Goal: Find specific page/section: Find specific page/section

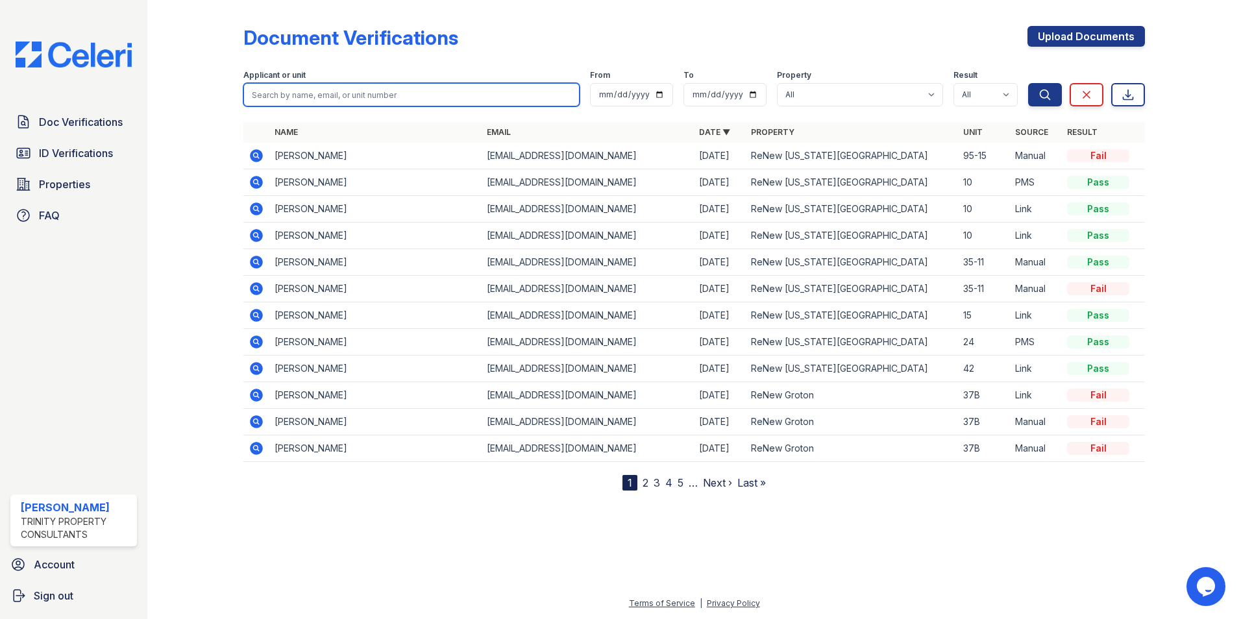
click at [286, 97] on input "search" at bounding box center [411, 94] width 336 height 23
type input "gib"
click at [1028, 83] on button "Search" at bounding box center [1045, 94] width 34 height 23
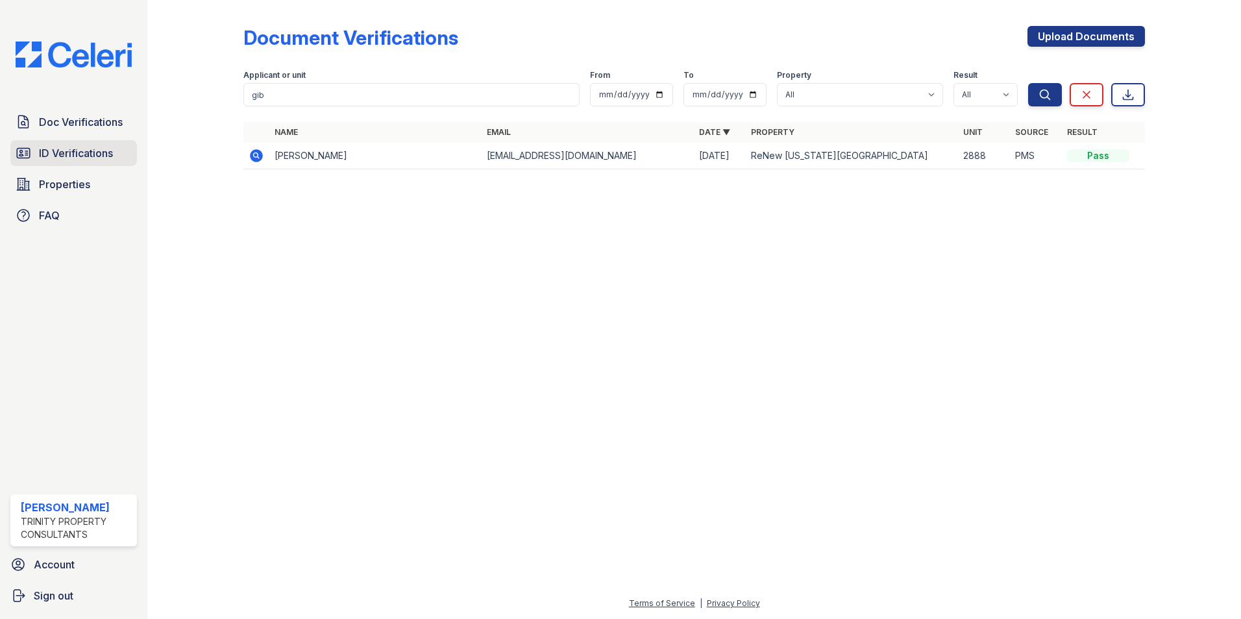
click at [111, 158] on span "ID Verifications" at bounding box center [76, 153] width 74 height 16
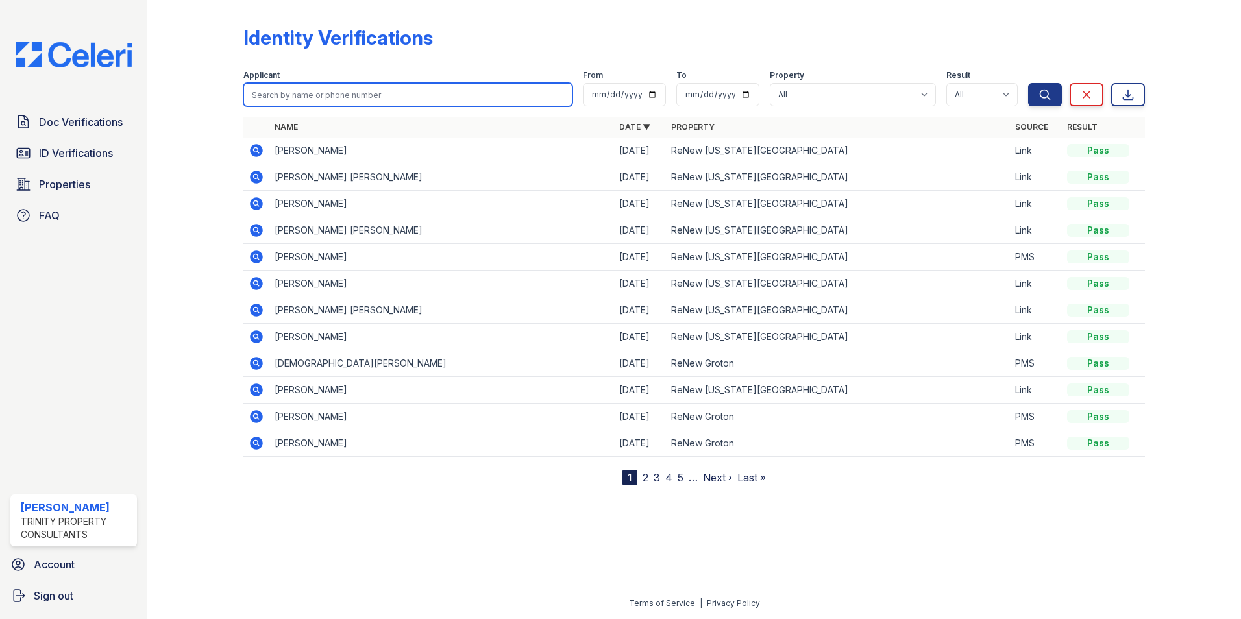
drag, startPoint x: 320, startPoint y: 101, endPoint x: 340, endPoint y: 98, distance: 19.7
click at [340, 98] on input "search" at bounding box center [407, 94] width 329 height 23
type input "gib"
click at [1028, 83] on button "Search" at bounding box center [1045, 94] width 34 height 23
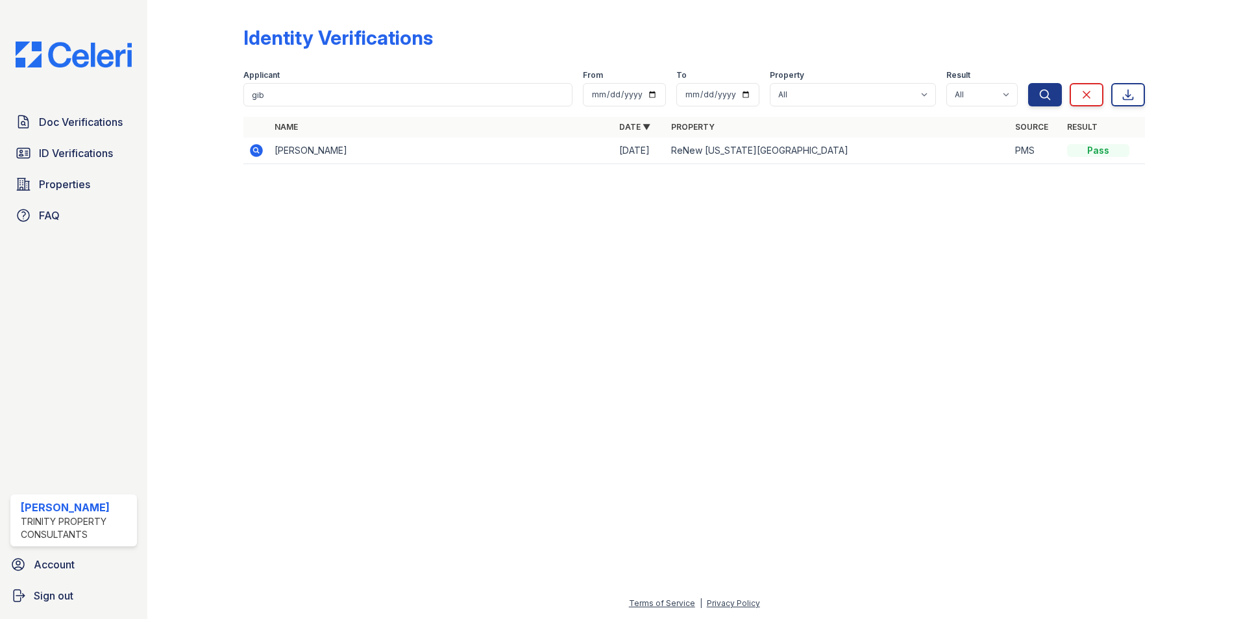
click at [257, 152] on icon at bounding box center [257, 151] width 16 height 16
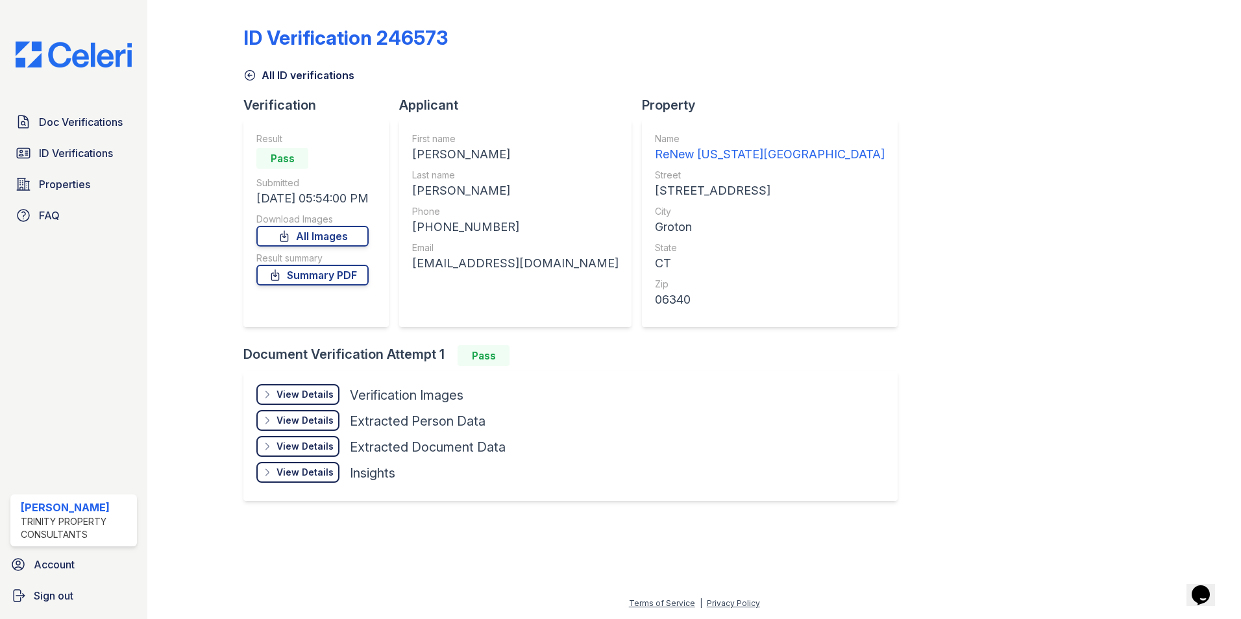
click at [283, 399] on div "View Details" at bounding box center [305, 394] width 57 height 13
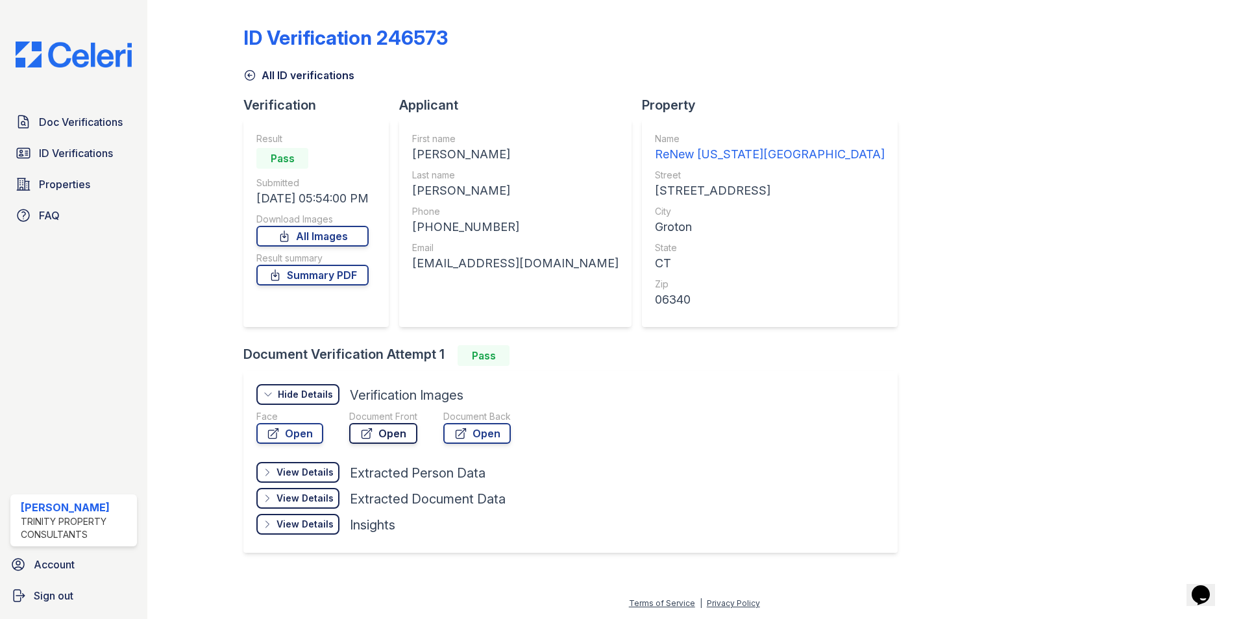
click at [390, 431] on link "Open" at bounding box center [383, 433] width 68 height 21
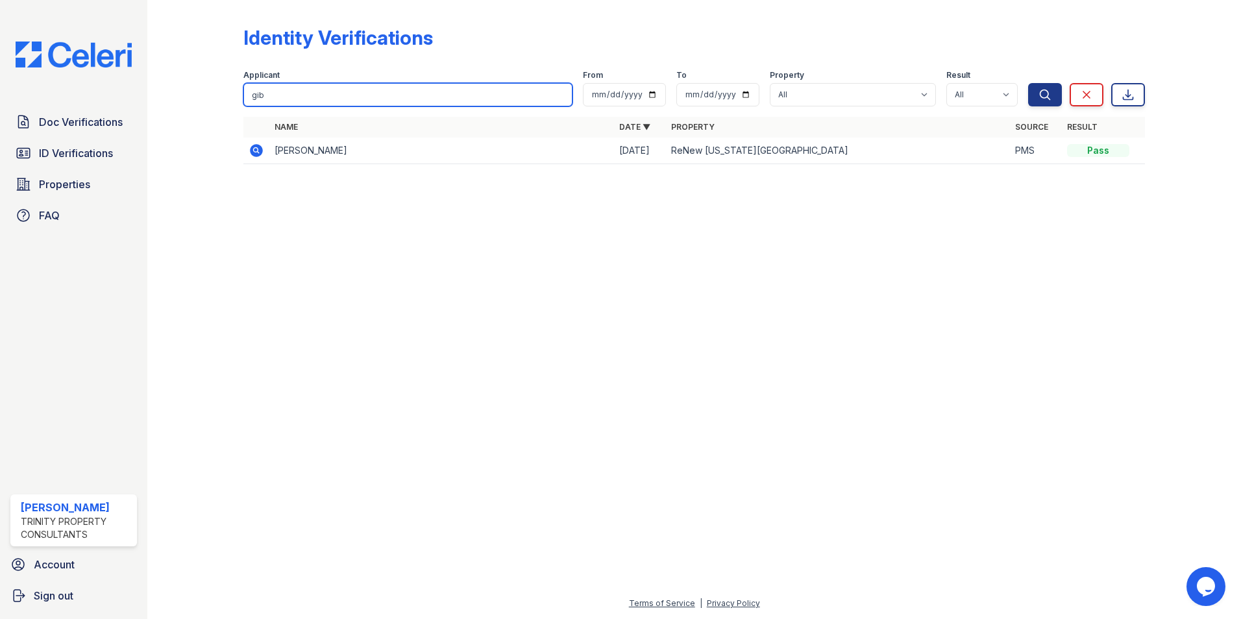
click at [435, 86] on input "gib" at bounding box center [407, 94] width 329 height 23
type input "michael"
click at [1028, 83] on button "Search" at bounding box center [1045, 94] width 34 height 23
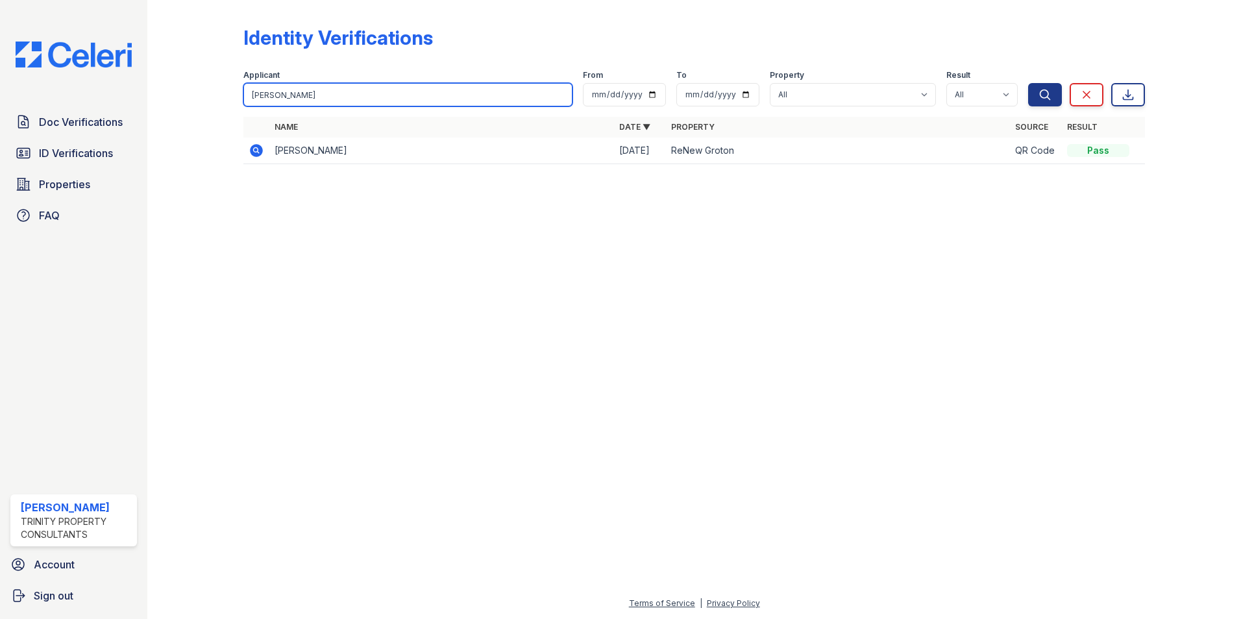
click at [350, 97] on input "michael" at bounding box center [407, 94] width 329 height 23
type input "rich"
click at [1028, 83] on button "Search" at bounding box center [1045, 94] width 34 height 23
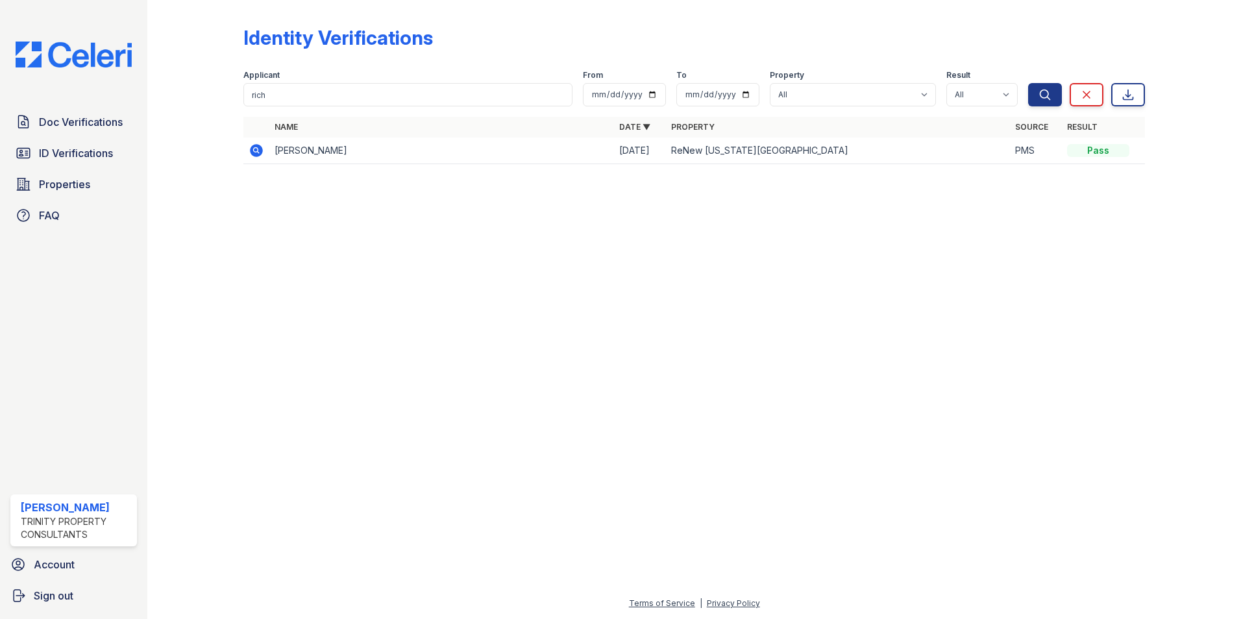
click at [250, 145] on icon at bounding box center [257, 151] width 16 height 16
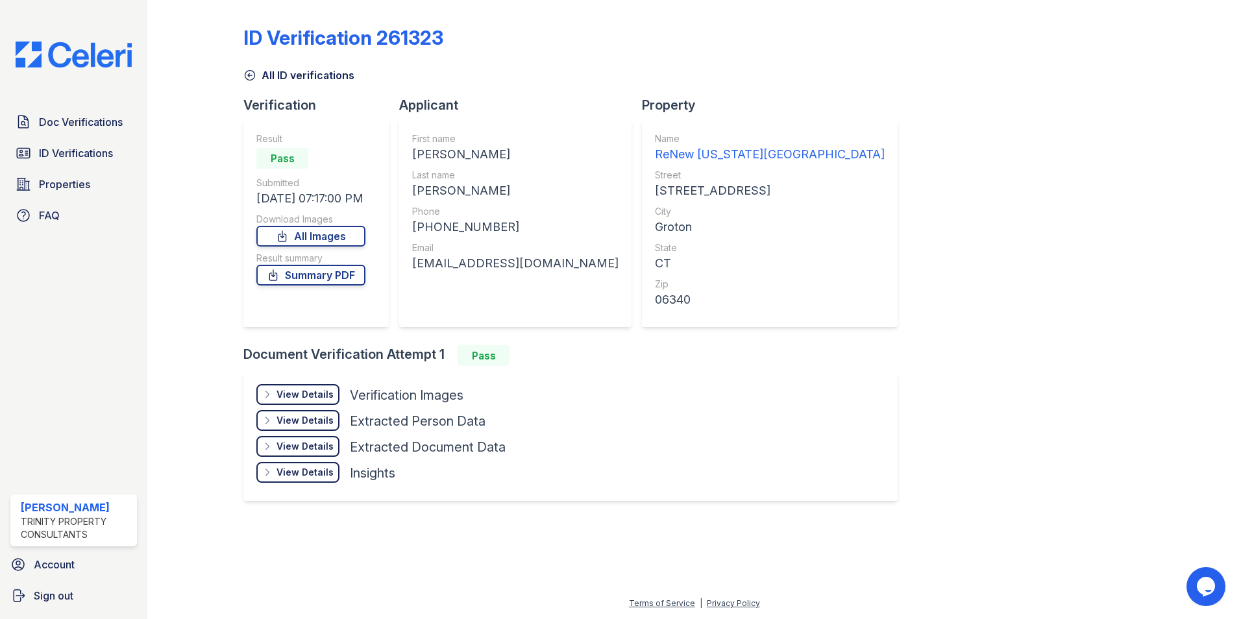
click at [303, 398] on div "View Details" at bounding box center [305, 394] width 57 height 13
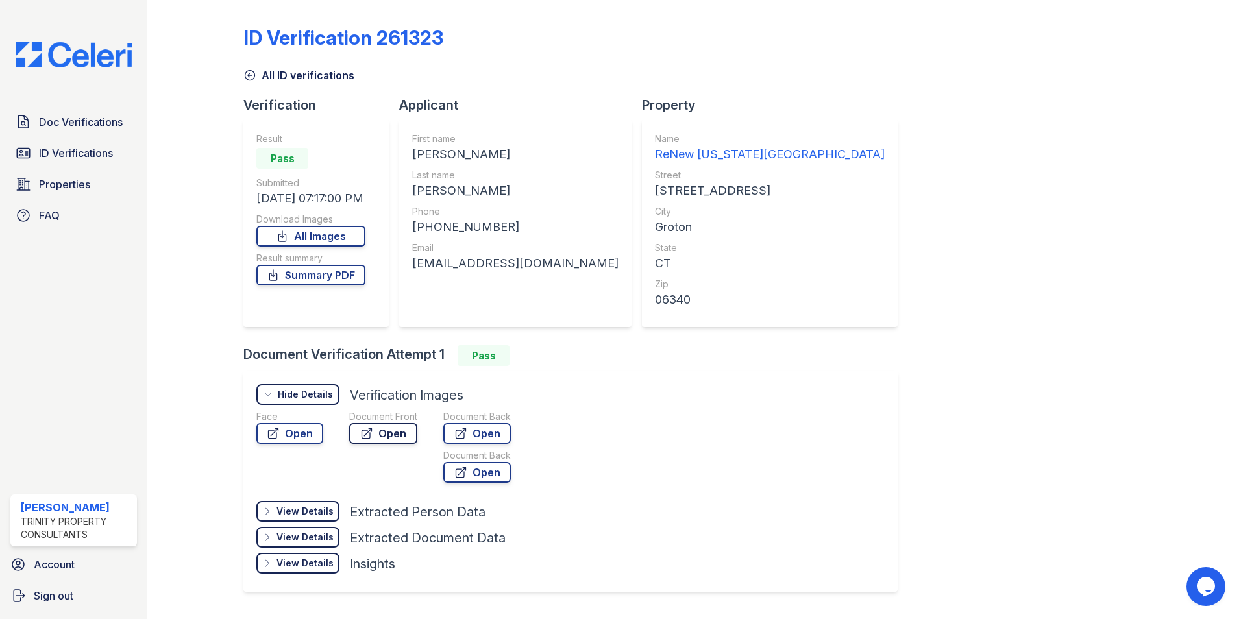
click at [397, 429] on link "Open" at bounding box center [383, 433] width 68 height 21
